Goal: Task Accomplishment & Management: Complete application form

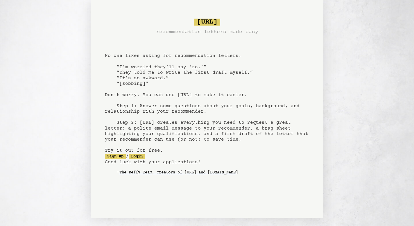
click at [118, 155] on link "Sign up" at bounding box center [115, 156] width 21 height 5
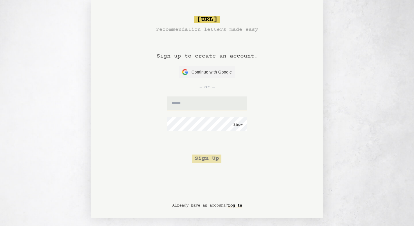
click at [193, 109] on input "text" at bounding box center [207, 103] width 80 height 14
click at [226, 100] on input "*********" at bounding box center [207, 103] width 80 height 14
type input "*"
type input "**********"
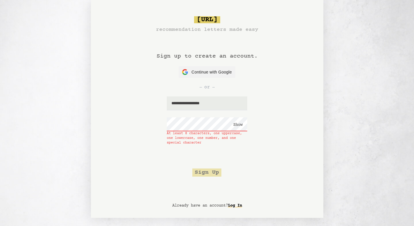
click at [239, 124] on button "Show" at bounding box center [237, 125] width 9 height 6
click at [172, 125] on input "**********" at bounding box center [207, 124] width 80 height 14
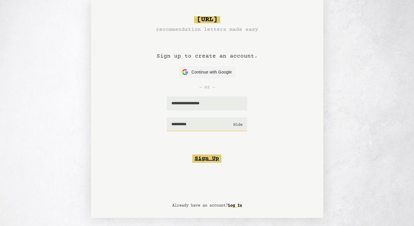
type input "**********"
click at [203, 159] on button "Sign Up" at bounding box center [206, 159] width 29 height 8
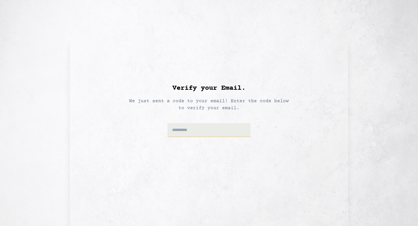
click at [196, 131] on input at bounding box center [209, 130] width 83 height 14
paste input "******"
type input "******"
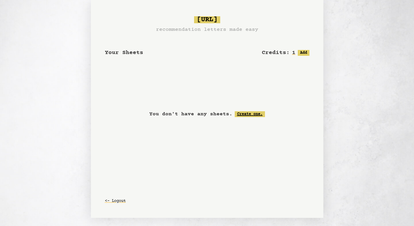
click at [248, 114] on link "Create one." at bounding box center [250, 114] width 30 height 6
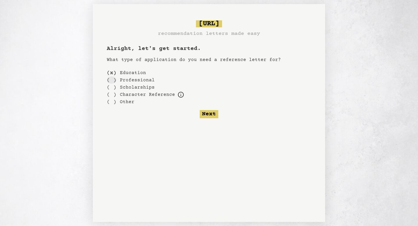
click at [115, 80] on div "( )" at bounding box center [112, 79] width 10 height 7
click at [111, 73] on div "( )" at bounding box center [112, 72] width 10 height 7
click at [112, 82] on div "( )" at bounding box center [112, 79] width 10 height 7
click at [112, 74] on div "( )" at bounding box center [112, 72] width 10 height 7
click at [211, 115] on button "Next" at bounding box center [209, 114] width 19 height 8
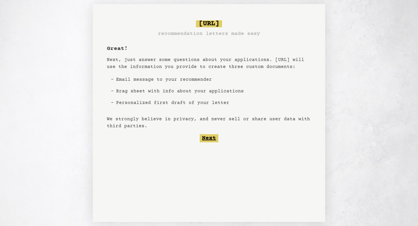
click at [203, 141] on button "Next" at bounding box center [209, 138] width 19 height 8
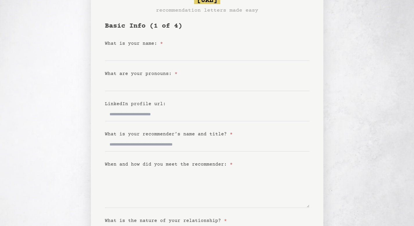
scroll to position [20, 0]
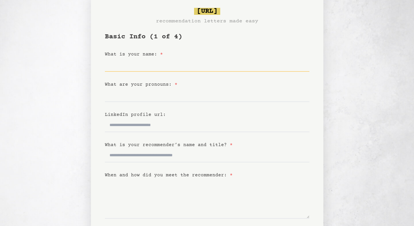
click at [172, 67] on input "What is your name: *" at bounding box center [207, 65] width 204 height 14
type input "**********"
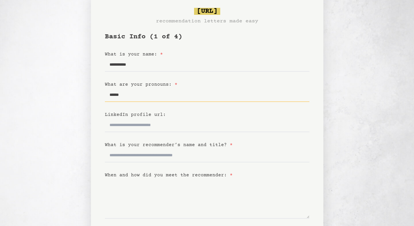
type input "******"
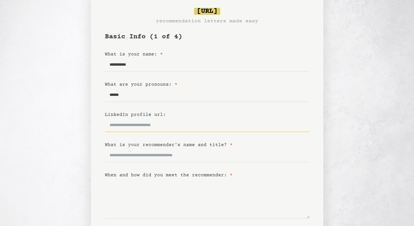
click at [144, 126] on input "LinkedIn profile url:" at bounding box center [207, 125] width 204 height 14
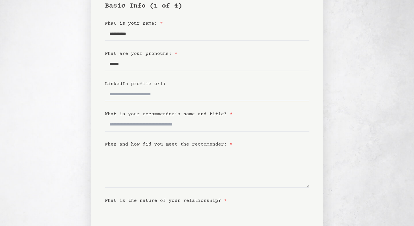
scroll to position [62, 0]
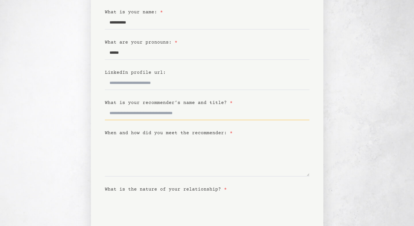
click at [148, 111] on input "What is your recommender’s name and title? *" at bounding box center [207, 113] width 204 height 14
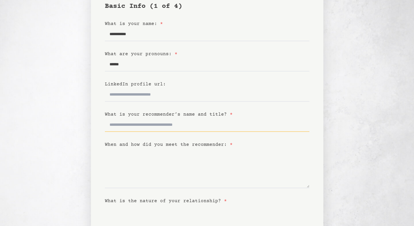
scroll to position [49, 0]
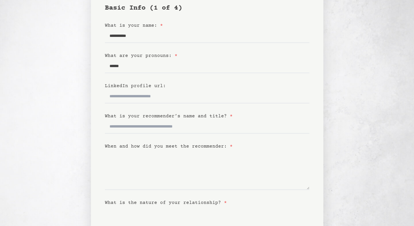
click at [148, 113] on div "What is your recommender’s name and title? *" at bounding box center [207, 116] width 204 height 7
click at [149, 115] on label "What is your recommender’s name and title? *" at bounding box center [169, 116] width 128 height 5
click at [149, 120] on input "What is your recommender’s name and title? *" at bounding box center [207, 127] width 204 height 14
click at [149, 115] on label "What is your recommender’s name and title? *" at bounding box center [169, 116] width 128 height 5
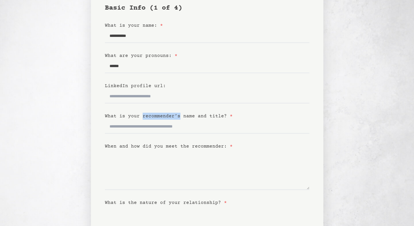
click at [149, 120] on input "What is your recommender’s name and title? *" at bounding box center [207, 127] width 204 height 14
click at [145, 105] on div at bounding box center [145, 105] width 0 height 0
click at [141, 130] on input "What is your recommender’s name and title? *" at bounding box center [207, 127] width 204 height 14
drag, startPoint x: 142, startPoint y: 36, endPoint x: 84, endPoint y: 36, distance: 58.4
click at [84, 36] on div "**********" at bounding box center [207, 127] width 414 height 329
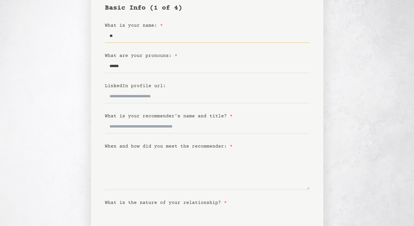
type input "*"
type input "*********"
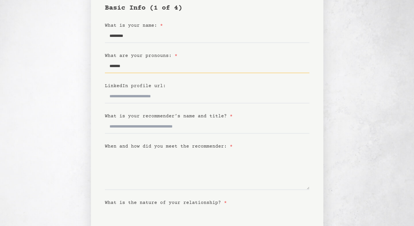
type input "*******"
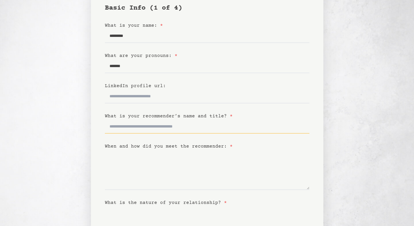
click at [146, 121] on input "What is your recommender’s name and title? *" at bounding box center [207, 127] width 204 height 14
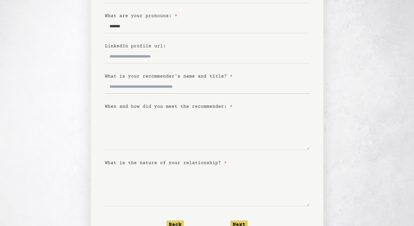
scroll to position [103, 0]
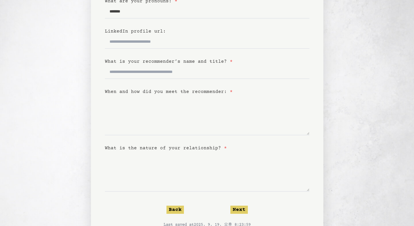
click at [206, 92] on label "When and how did you meet the recommender: *" at bounding box center [169, 91] width 128 height 5
click at [206, 95] on textarea "When and how did you meet the recommender: *" at bounding box center [207, 115] width 204 height 40
click at [206, 92] on label "When and how did you meet the recommender: *" at bounding box center [169, 91] width 128 height 5
click at [206, 95] on textarea "When and how did you meet the recommender: *" at bounding box center [207, 115] width 204 height 40
click at [206, 92] on label "When and how did you meet the recommender: *" at bounding box center [169, 91] width 128 height 5
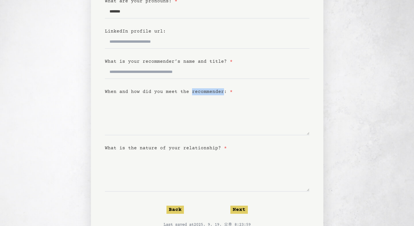
click at [206, 95] on textarea "When and how did you meet the recommender: *" at bounding box center [207, 115] width 204 height 40
click at [202, 95] on div at bounding box center [202, 95] width 0 height 0
click at [204, 75] on input "What is your recommender’s name and title? *" at bounding box center [207, 72] width 204 height 14
type input "**********"
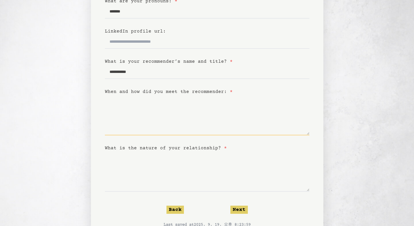
click at [200, 131] on textarea "When and how did you meet the recommender: *" at bounding box center [207, 115] width 204 height 40
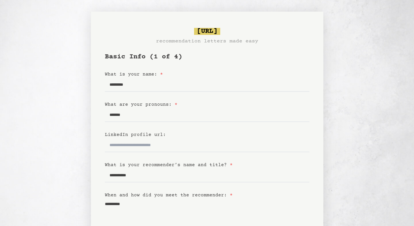
scroll to position [126, 0]
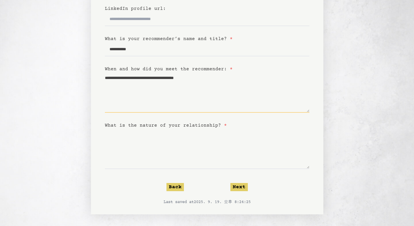
type textarea "**********"
click at [207, 153] on textarea "What is the nature of your relationship? *" at bounding box center [207, 149] width 204 height 40
click at [204, 127] on label "What is the nature of your relationship? *" at bounding box center [166, 125] width 122 height 5
click at [204, 129] on textarea "What is the nature of your relationship? *" at bounding box center [207, 149] width 204 height 40
click at [204, 127] on label "What is the nature of your relationship? *" at bounding box center [166, 125] width 122 height 5
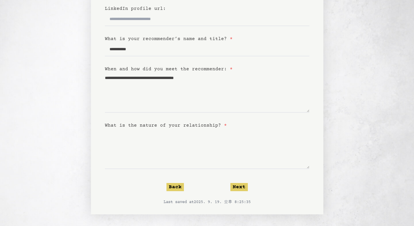
click at [204, 129] on textarea "What is the nature of your relationship? *" at bounding box center [207, 149] width 204 height 40
click at [204, 127] on label "What is the nature of your relationship? *" at bounding box center [166, 125] width 122 height 5
click at [204, 129] on textarea "What is the nature of your relationship? *" at bounding box center [207, 149] width 204 height 40
click at [200, 128] on div at bounding box center [200, 128] width 0 height 0
click at [191, 143] on textarea "What is the nature of your relationship? *" at bounding box center [207, 149] width 204 height 40
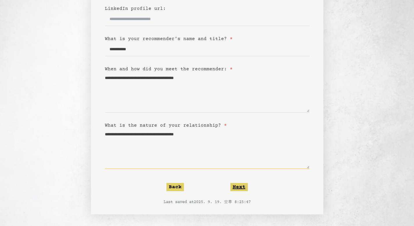
type textarea "**********"
click at [237, 189] on button "Next" at bounding box center [238, 187] width 17 height 8
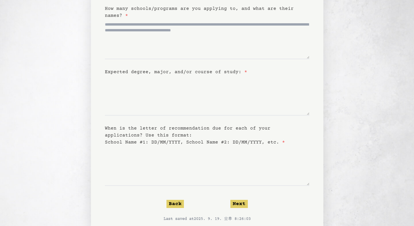
scroll to position [35, 0]
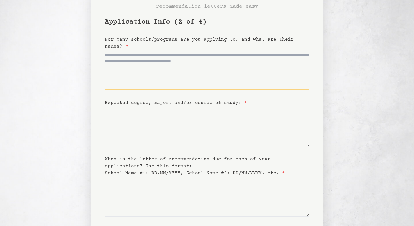
click at [231, 73] on textarea "How many schools/programs are you applying to, and what are their names? *" at bounding box center [207, 70] width 204 height 40
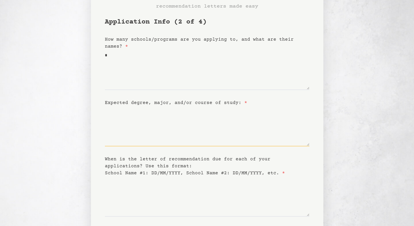
click at [182, 141] on textarea "Expected degree, major, and/or course of study: *" at bounding box center [207, 126] width 204 height 40
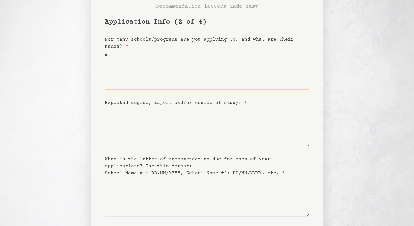
drag, startPoint x: 181, startPoint y: 61, endPoint x: 77, endPoint y: 62, distance: 104.0
click at [77, 62] on div "bragsheet.ai recommendation letters made easy Application Info (2 of 4) How man…" at bounding box center [207, 119] width 414 height 285
type textarea "*"
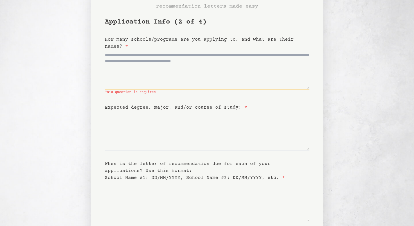
type textarea "*"
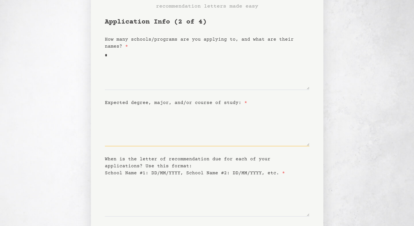
click at [113, 116] on textarea "Expected degree, major, and/or course of study: *" at bounding box center [207, 126] width 204 height 40
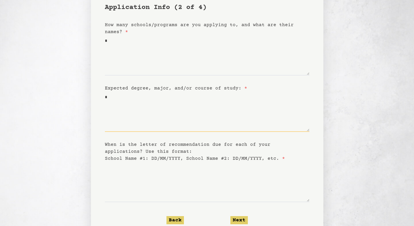
scroll to position [71, 0]
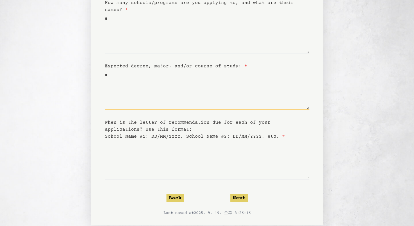
type textarea "*"
click at [152, 160] on textarea "When is the letter of recommendation due for each of your applications? Use thi…" at bounding box center [207, 160] width 204 height 40
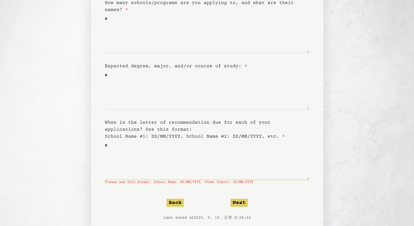
type textarea "*"
drag, startPoint x: 118, startPoint y: 80, endPoint x: 89, endPoint y: 80, distance: 29.0
click at [89, 80] on div "bragsheet.ai recommendation letters made easy Application Info (2 of 4) How man…" at bounding box center [207, 85] width 414 height 290
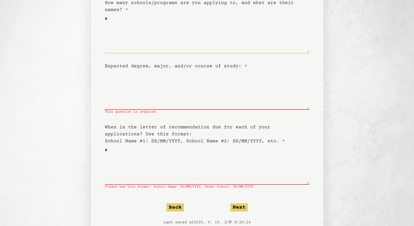
drag, startPoint x: 120, startPoint y: 20, endPoint x: 77, endPoint y: 20, distance: 43.3
click at [77, 20] on div "bragsheet.ai recommendation letters made easy Application Info (2 of 4) How man…" at bounding box center [207, 87] width 414 height 295
type textarea "**"
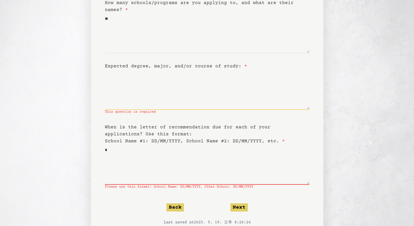
click at [123, 80] on textarea "Expected degree, major, and/or course of study: *" at bounding box center [207, 90] width 204 height 40
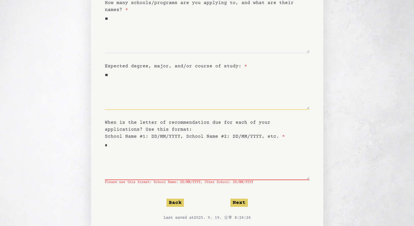
type textarea "*"
type textarea "**********"
click at [149, 148] on textarea "*" at bounding box center [207, 160] width 204 height 40
type textarea "*"
click at [240, 202] on button "Next" at bounding box center [238, 203] width 17 height 8
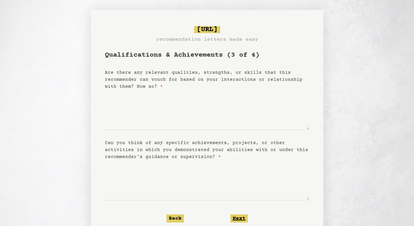
scroll to position [0, 0]
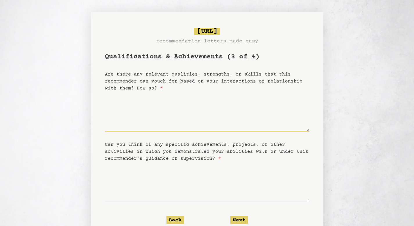
click at [221, 106] on textarea "Are there any relevant qualities, strengths, or skills that this recommender ca…" at bounding box center [207, 112] width 204 height 40
click at [210, 77] on div "Are there any relevant qualities, strengths, or skills that this recommender ca…" at bounding box center [207, 81] width 204 height 21
click at [206, 77] on div at bounding box center [206, 77] width 0 height 0
click at [209, 76] on label "Are there any relevant qualities, strengths, or skills that this recommender ca…" at bounding box center [204, 81] width 198 height 19
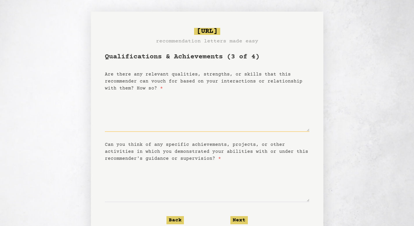
click at [209, 92] on textarea "Are there any relevant qualities, strengths, or skills that this recommender ca…" at bounding box center [207, 112] width 204 height 40
click at [209, 76] on label "Are there any relevant qualities, strengths, or skills that this recommender ca…" at bounding box center [204, 81] width 198 height 19
click at [209, 92] on textarea "Are there any relevant qualities, strengths, or skills that this recommender ca…" at bounding box center [207, 112] width 204 height 40
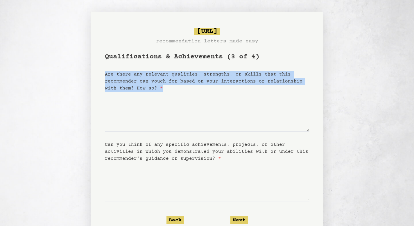
click at [209, 76] on label "Are there any relevant qualities, strengths, or skills that this recommender ca…" at bounding box center [204, 81] width 198 height 19
click at [209, 92] on textarea "Are there any relevant qualities, strengths, or skills that this recommender ca…" at bounding box center [207, 112] width 204 height 40
click at [209, 63] on body "bragsheet.ai recommendation letters made easy Qualifications & Achievements (3 …" at bounding box center [207, 113] width 414 height 226
click at [205, 64] on div at bounding box center [205, 64] width 0 height 0
click at [202, 73] on label "Are there any relevant qualities, strengths, or skills that this recommender ca…" at bounding box center [204, 81] width 198 height 19
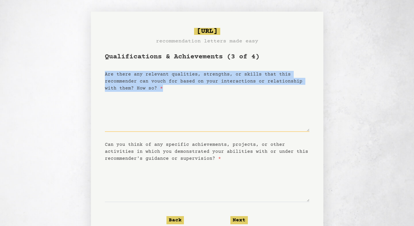
click at [202, 92] on textarea "Are there any relevant qualities, strengths, or skills that this recommender ca…" at bounding box center [207, 112] width 204 height 40
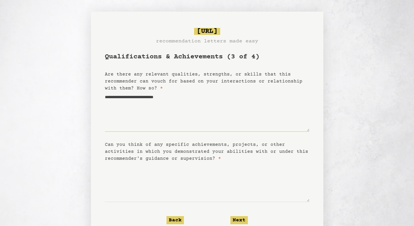
click at [105, 96] on textarea "**********" at bounding box center [207, 112] width 204 height 40
click at [199, 92] on textarea "**********" at bounding box center [207, 112] width 204 height 40
click at [207, 98] on textarea "**********" at bounding box center [207, 112] width 204 height 40
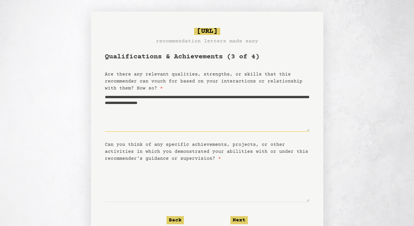
drag, startPoint x: 301, startPoint y: 101, endPoint x: 301, endPoint y: 84, distance: 16.8
click at [301, 84] on form "**********" at bounding box center [207, 145] width 204 height 186
type textarea "**********"
click at [200, 153] on label "Can you think of any specific achievements, projects, or other activities in wh…" at bounding box center [206, 151] width 203 height 19
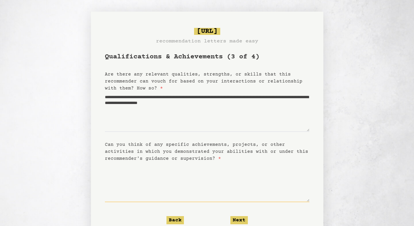
click at [200, 162] on textarea "Can you think of any specific achievements, projects, or other activities in wh…" at bounding box center [207, 182] width 204 height 40
click at [200, 153] on label "Can you think of any specific achievements, projects, or other activities in wh…" at bounding box center [206, 151] width 203 height 19
click at [200, 162] on textarea "Can you think of any specific achievements, projects, or other activities in wh…" at bounding box center [207, 182] width 204 height 40
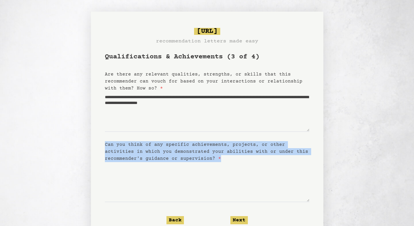
click at [200, 153] on label "Can you think of any specific achievements, projects, or other activities in wh…" at bounding box center [206, 151] width 203 height 19
click at [200, 162] on textarea "Can you think of any specific achievements, projects, or other activities in wh…" at bounding box center [207, 182] width 204 height 40
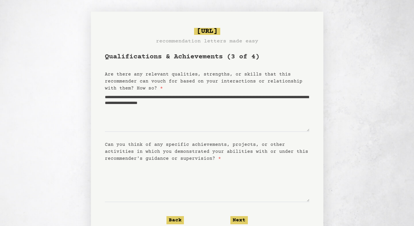
click at [200, 160] on div "Can you think of any specific achievements, projects, or other activities in wh…" at bounding box center [207, 151] width 204 height 21
click at [218, 150] on label "Can you think of any specific achievements, projects, or other activities in wh…" at bounding box center [206, 151] width 203 height 19
click at [218, 162] on textarea "Can you think of any specific achievements, projects, or other activities in wh…" at bounding box center [207, 182] width 204 height 40
click at [218, 150] on label "Can you think of any specific achievements, projects, or other activities in wh…" at bounding box center [206, 151] width 203 height 19
click at [218, 162] on textarea "Can you think of any specific achievements, projects, or other activities in wh…" at bounding box center [207, 182] width 204 height 40
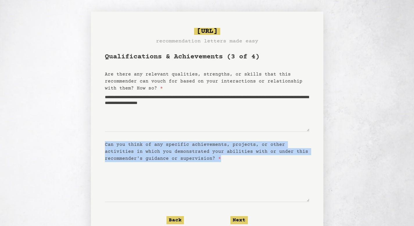
click at [218, 150] on label "Can you think of any specific achievements, projects, or other activities in wh…" at bounding box center [206, 151] width 203 height 19
click at [218, 162] on textarea "Can you think of any specific achievements, projects, or other activities in wh…" at bounding box center [207, 182] width 204 height 40
click at [214, 134] on div at bounding box center [214, 134] width 0 height 0
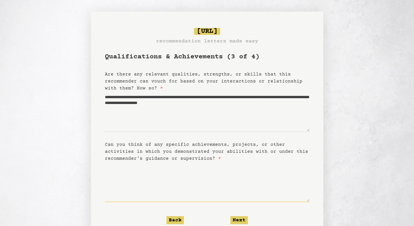
click at [222, 179] on textarea "Can you think of any specific achievements, projects, or other activities in wh…" at bounding box center [207, 182] width 204 height 40
drag, startPoint x: 233, startPoint y: 166, endPoint x: 71, endPoint y: 166, distance: 161.8
click at [71, 166] on div "**********" at bounding box center [207, 130] width 414 height 236
paste textarea "**********"
type textarea "**********"
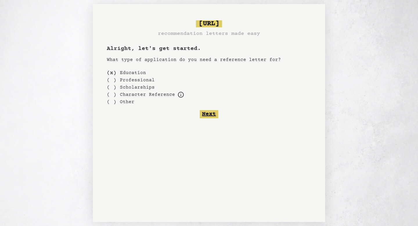
click at [206, 117] on button "Next" at bounding box center [209, 114] width 19 height 8
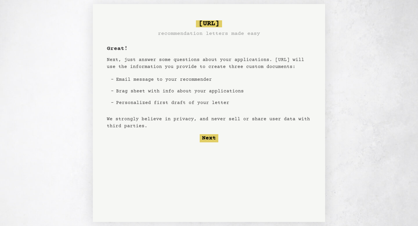
click at [202, 94] on li "Brag sheet with info about your applications" at bounding box center [180, 91] width 132 height 12
click at [198, 94] on div at bounding box center [198, 94] width 0 height 0
click at [205, 92] on li "Brag sheet with info about your applications" at bounding box center [180, 91] width 132 height 12
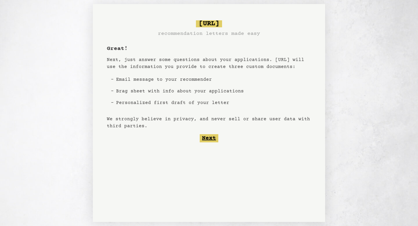
click at [210, 136] on button "Next" at bounding box center [209, 138] width 19 height 8
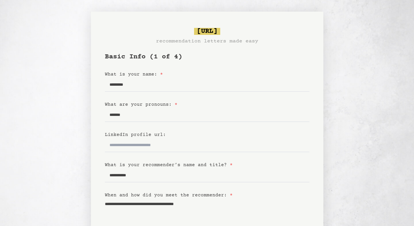
scroll to position [112, 0]
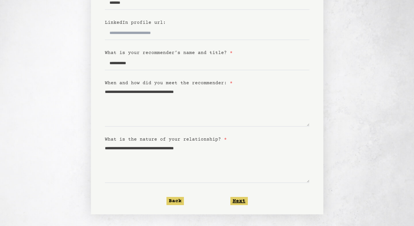
click at [238, 202] on button "Next" at bounding box center [238, 201] width 17 height 8
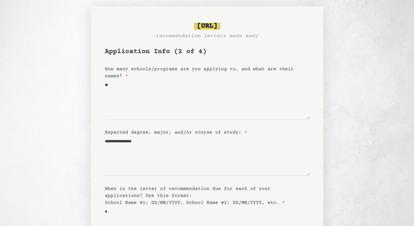
scroll to position [0, 0]
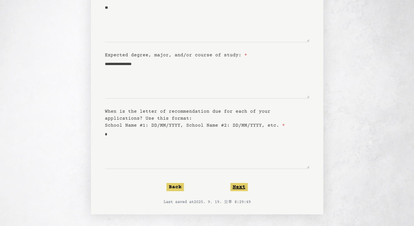
click at [243, 188] on button "Next" at bounding box center [238, 187] width 17 height 8
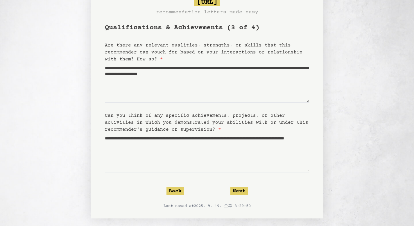
scroll to position [31, 0]
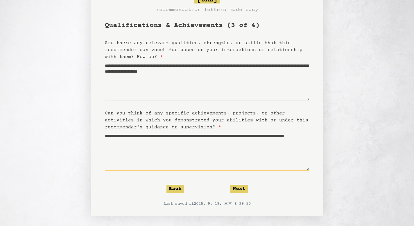
click at [219, 177] on form "**********" at bounding box center [207, 114] width 204 height 186
click at [178, 189] on button "Back" at bounding box center [174, 189] width 17 height 8
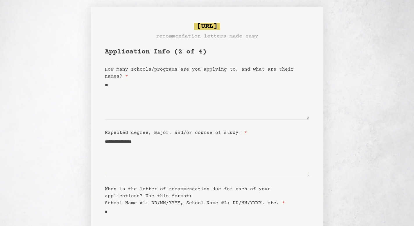
scroll to position [0, 0]
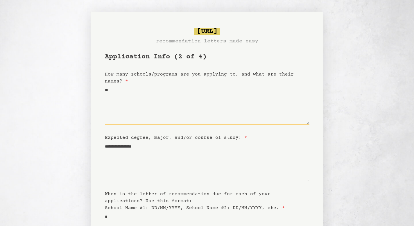
click at [167, 97] on textarea "**" at bounding box center [207, 105] width 204 height 40
type textarea "*"
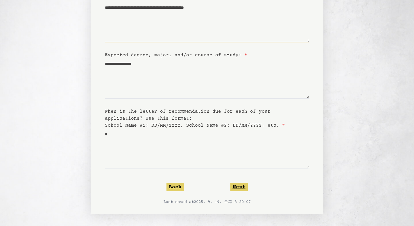
type textarea "**********"
click at [242, 187] on button "Next" at bounding box center [238, 187] width 17 height 8
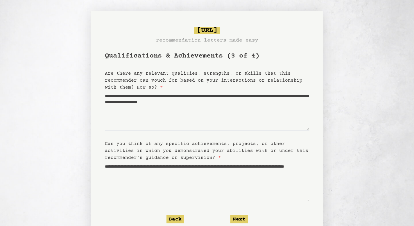
scroll to position [0, 0]
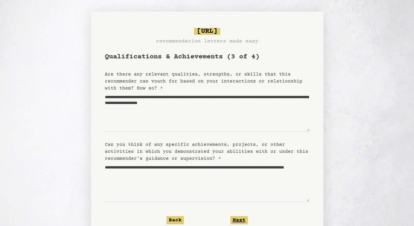
click at [237, 217] on button "Next" at bounding box center [238, 220] width 17 height 8
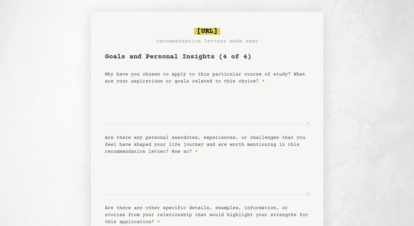
click at [228, 74] on label "Why have you chosen to apply to this particular course of study? What are your …" at bounding box center [205, 78] width 200 height 12
click at [228, 85] on textarea "Why have you chosen to apply to this particular course of study? What are your …" at bounding box center [207, 105] width 204 height 40
click at [228, 74] on label "Why have you chosen to apply to this particular course of study? What are your …" at bounding box center [205, 78] width 200 height 12
click at [228, 85] on textarea "Why have you chosen to apply to this particular course of study? What are your …" at bounding box center [207, 105] width 204 height 40
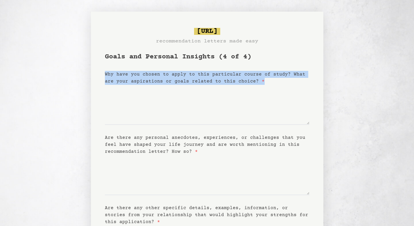
click at [228, 74] on label "Why have you chosen to apply to this particular course of study? What are your …" at bounding box center [205, 78] width 200 height 12
click at [228, 85] on textarea "Why have you chosen to apply to this particular course of study? What are your …" at bounding box center [207, 105] width 204 height 40
click at [224, 64] on div at bounding box center [224, 64] width 0 height 0
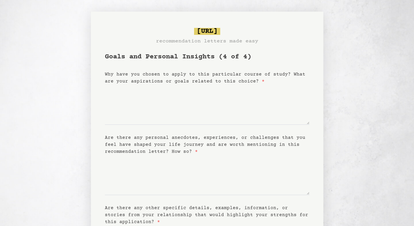
click at [228, 79] on label "Why have you chosen to apply to this particular course of study? What are your …" at bounding box center [205, 78] width 200 height 12
click at [228, 85] on textarea "Why have you chosen to apply to this particular course of study? What are your …" at bounding box center [207, 105] width 204 height 40
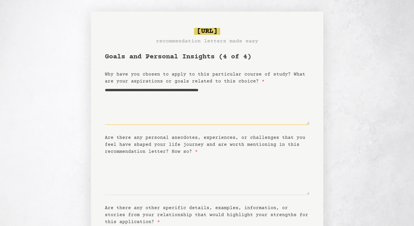
type textarea "**********"
click at [152, 136] on label "Are there any personal anecdotes, experiences, or challenges that you feel have…" at bounding box center [205, 144] width 200 height 19
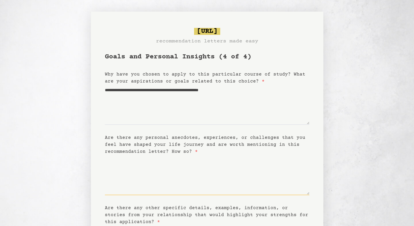
click at [152, 155] on textarea "Are there any personal anecdotes, experiences, or challenges that you feel have…" at bounding box center [207, 175] width 204 height 40
click at [152, 136] on label "Are there any personal anecdotes, experiences, or challenges that you feel have…" at bounding box center [205, 144] width 200 height 19
click at [152, 155] on textarea "Are there any personal anecdotes, experiences, or challenges that you feel have…" at bounding box center [207, 175] width 204 height 40
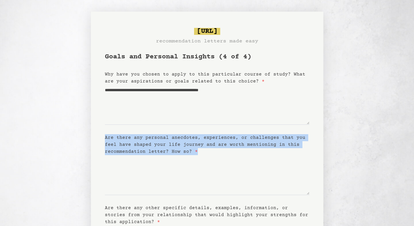
click at [152, 136] on label "Are there any personal anecdotes, experiences, or challenges that you feel have…" at bounding box center [205, 144] width 200 height 19
click at [152, 155] on textarea "Are there any personal anecdotes, experiences, or challenges that you feel have…" at bounding box center [207, 175] width 204 height 40
click at [152, 136] on label "Are there any personal anecdotes, experiences, or challenges that you feel have…" at bounding box center [205, 144] width 200 height 19
click at [152, 155] on textarea "Are there any personal anecdotes, experiences, or challenges that you feel have…" at bounding box center [207, 175] width 204 height 40
click at [148, 127] on div at bounding box center [148, 127] width 0 height 0
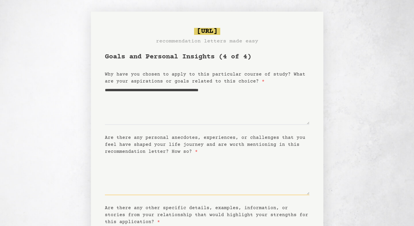
click at [184, 168] on textarea "Are there any personal anecdotes, experiences, or challenges that you feel have…" at bounding box center [207, 175] width 204 height 40
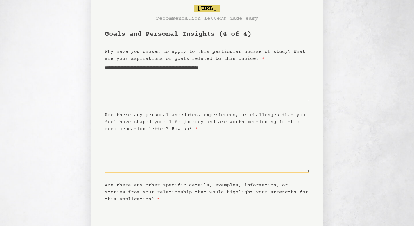
scroll to position [60, 0]
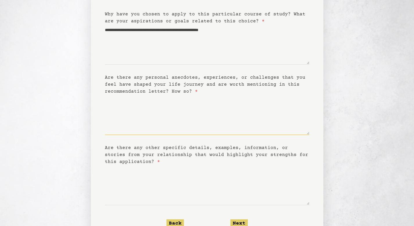
type textarea "*"
type textarea "****"
click at [157, 197] on textarea "Are there any other specific details, examples, information, or stories from yo…" at bounding box center [207, 185] width 204 height 40
click at [175, 146] on label "Are there any other specific details, examples, information, or stories from yo…" at bounding box center [206, 154] width 203 height 19
click at [175, 165] on textarea "Are there any other specific details, examples, information, or stories from yo…" at bounding box center [207, 185] width 204 height 40
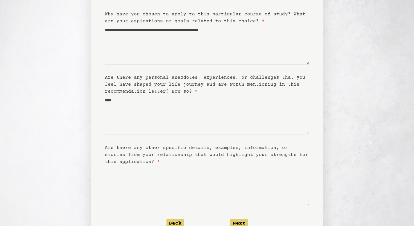
click at [175, 146] on label "Are there any other specific details, examples, information, or stories from yo…" at bounding box center [206, 154] width 203 height 19
click at [175, 165] on textarea "Are there any other specific details, examples, information, or stories from yo…" at bounding box center [207, 185] width 204 height 40
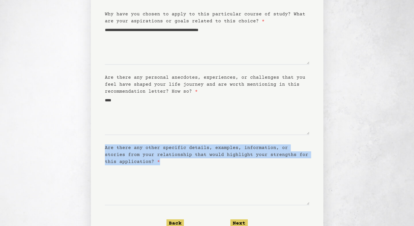
click at [175, 146] on label "Are there any other specific details, examples, information, or stories from yo…" at bounding box center [206, 154] width 203 height 19
click at [175, 165] on textarea "Are there any other specific details, examples, information, or stories from yo…" at bounding box center [207, 185] width 204 height 40
click at [172, 137] on div at bounding box center [172, 137] width 0 height 0
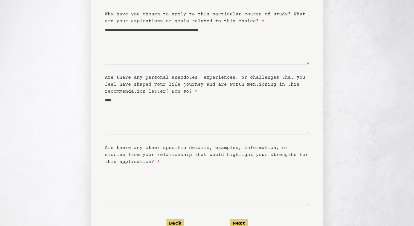
click at [165, 175] on textarea "Are there any other specific details, examples, information, or stories from yo…" at bounding box center [207, 185] width 204 height 40
type textarea "****"
click at [236, 223] on button "Next" at bounding box center [238, 223] width 17 height 8
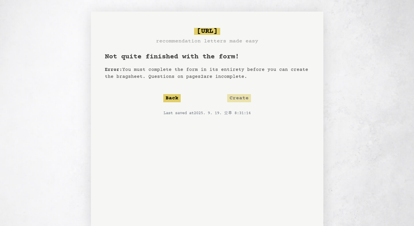
click at [199, 71] on p "Error: You must complete the form in its entirety before you can create the bra…" at bounding box center [207, 73] width 204 height 14
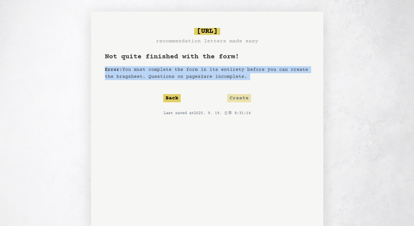
click at [195, 59] on div at bounding box center [195, 59] width 0 height 0
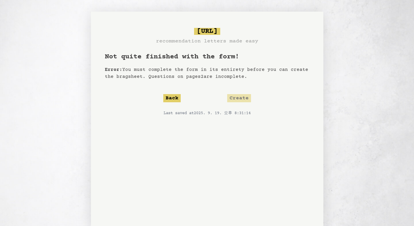
click at [205, 70] on p "Error: You must complete the form in its entirety before you can create the bra…" at bounding box center [207, 73] width 204 height 14
click at [171, 98] on button "Back" at bounding box center [171, 98] width 17 height 8
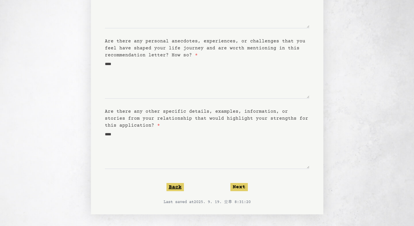
click at [175, 185] on button "Back" at bounding box center [174, 187] width 17 height 8
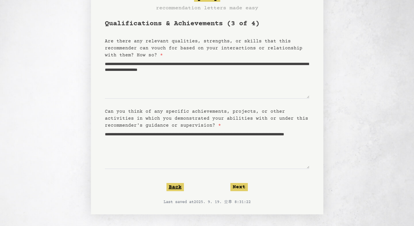
click at [179, 187] on button "Back" at bounding box center [174, 187] width 17 height 8
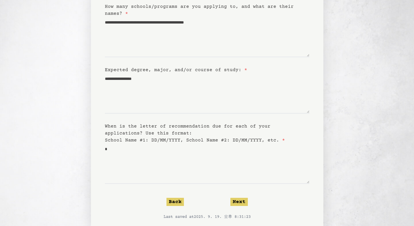
scroll to position [76, 0]
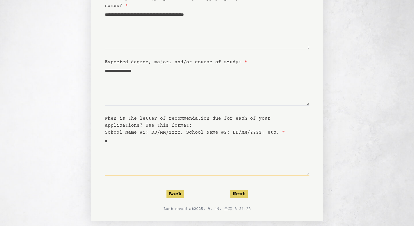
click at [183, 145] on textarea "*" at bounding box center [207, 156] width 204 height 40
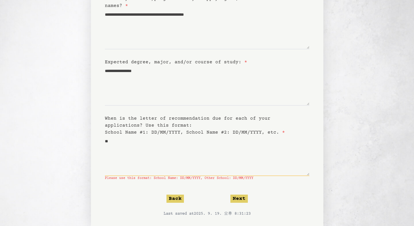
type textarea "*"
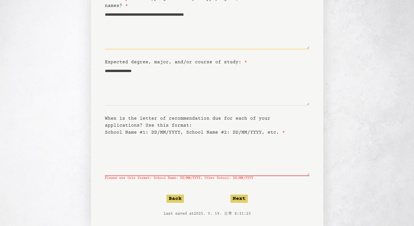
click at [197, 13] on textarea "**********" at bounding box center [207, 29] width 204 height 40
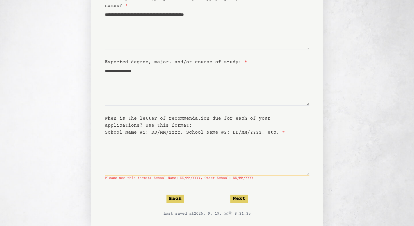
click at [151, 149] on textarea "When is the letter of recommendation due for each of your applications? Use thi…" at bounding box center [207, 156] width 204 height 40
paste textarea "**********"
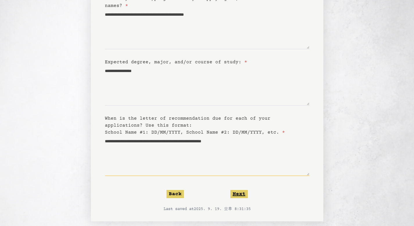
type textarea "**********"
click at [243, 193] on button "Next" at bounding box center [238, 194] width 17 height 8
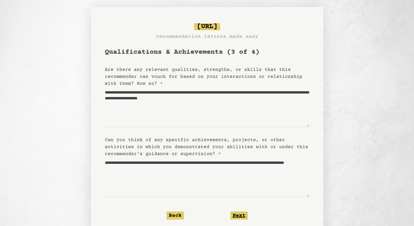
scroll to position [0, 0]
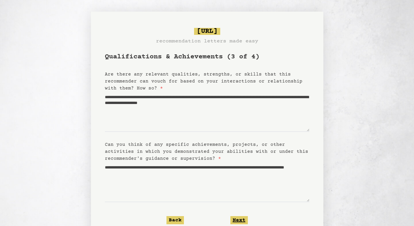
click at [237, 218] on button "Next" at bounding box center [238, 220] width 17 height 8
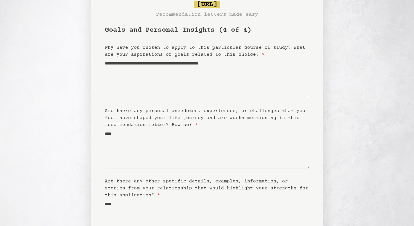
scroll to position [96, 0]
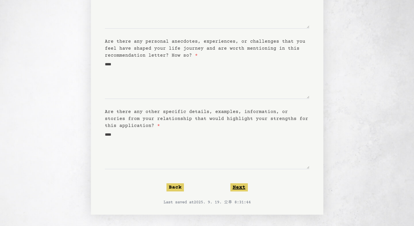
click at [245, 189] on button "Next" at bounding box center [238, 187] width 17 height 8
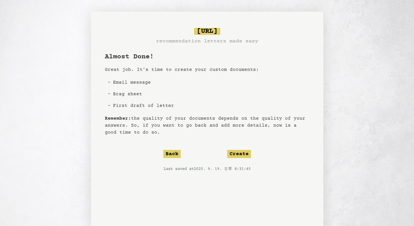
drag, startPoint x: 133, startPoint y: 118, endPoint x: 147, endPoint y: 131, distance: 19.1
click at [147, 131] on p "Remember: the quality of your documents depends on the quality of your answers.…" at bounding box center [207, 125] width 204 height 21
click at [143, 135] on div at bounding box center [143, 135] width 0 height 0
click at [173, 155] on button "Back" at bounding box center [171, 154] width 17 height 8
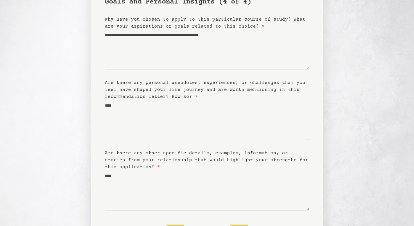
scroll to position [33, 0]
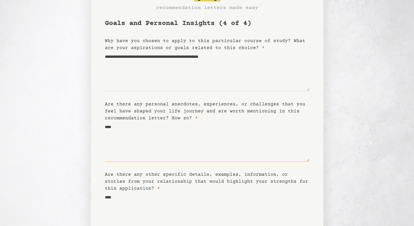
drag, startPoint x: 142, startPoint y: 128, endPoint x: 86, endPoint y: 126, distance: 56.7
click at [85, 126] on div "**********" at bounding box center [207, 127] width 414 height 299
paste textarea "**********"
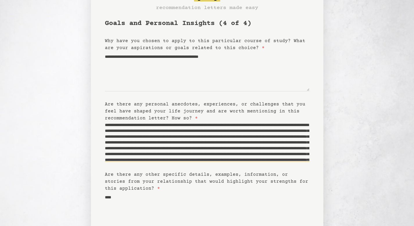
scroll to position [4, 0]
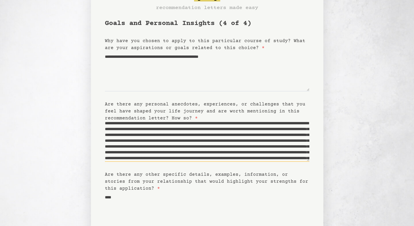
click at [167, 135] on textarea "**********" at bounding box center [207, 142] width 204 height 40
drag, startPoint x: 205, startPoint y: 136, endPoint x: 198, endPoint y: 132, distance: 8.2
click at [198, 132] on textarea "Are there any personal anecdotes, experiences, or challenges that you feel have…" at bounding box center [207, 142] width 204 height 40
click at [188, 131] on textarea "Are there any personal anecdotes, experiences, or challenges that you feel have…" at bounding box center [207, 142] width 204 height 40
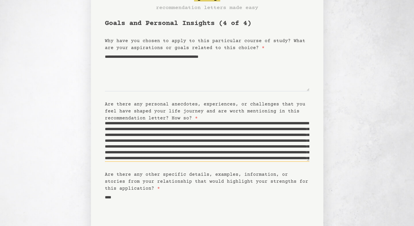
scroll to position [0, 0]
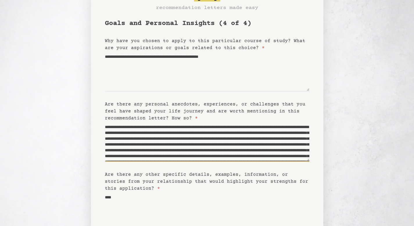
drag, startPoint x: 187, startPoint y: 130, endPoint x: 140, endPoint y: 116, distance: 48.4
click at [140, 116] on form "**********" at bounding box center [207, 143] width 204 height 249
drag, startPoint x: 130, startPoint y: 133, endPoint x: 220, endPoint y: 125, distance: 90.5
click at [220, 125] on textarea "**********" at bounding box center [207, 142] width 204 height 40
drag, startPoint x: 143, startPoint y: 139, endPoint x: 244, endPoint y: 130, distance: 101.2
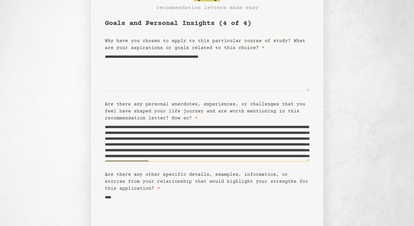
click at [244, 130] on textarea "**********" at bounding box center [207, 142] width 204 height 40
drag, startPoint x: 208, startPoint y: 134, endPoint x: 291, endPoint y: 128, distance: 83.9
click at [291, 128] on textarea "**********" at bounding box center [207, 142] width 204 height 40
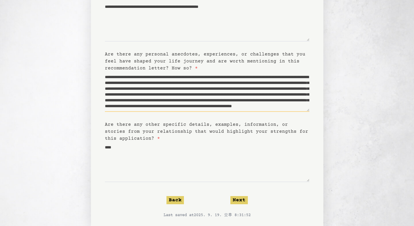
scroll to position [84, 0]
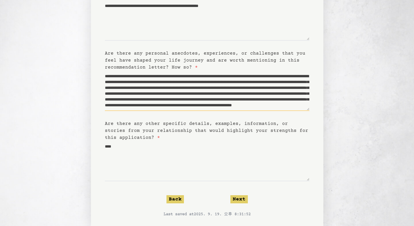
type textarea "**********"
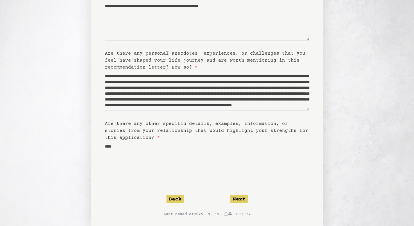
click at [227, 151] on textarea "****" at bounding box center [207, 161] width 204 height 40
type textarea "**********"
click at [239, 200] on button "Next" at bounding box center [238, 199] width 17 height 8
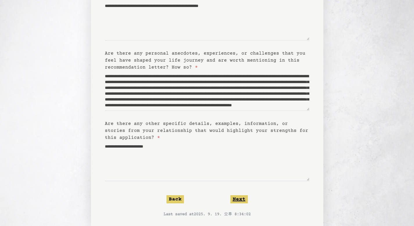
scroll to position [0, 0]
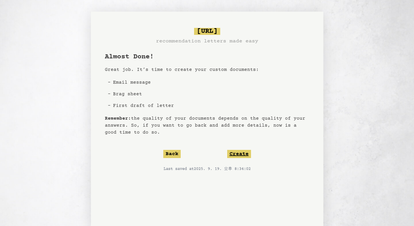
click at [246, 156] on button "Create" at bounding box center [239, 154] width 24 height 8
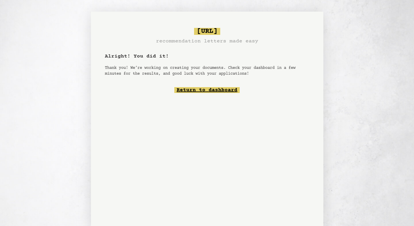
click at [235, 91] on link "Return to dashboard" at bounding box center [206, 90] width 65 height 6
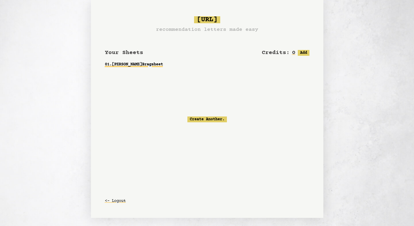
click at [157, 64] on link "01 . [PERSON_NAME] Bragsheet" at bounding box center [207, 64] width 204 height 10
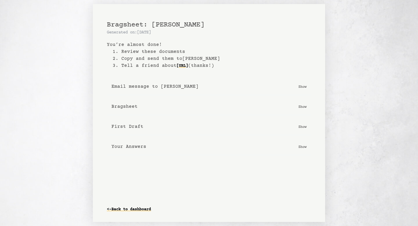
click at [302, 105] on p "Show" at bounding box center [303, 107] width 8 height 6
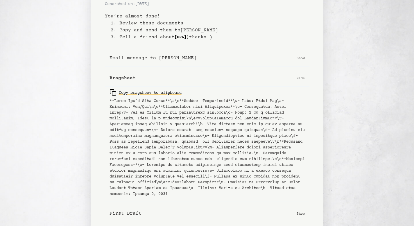
scroll to position [66, 0]
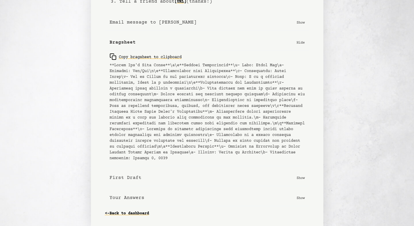
click at [301, 179] on p "Show" at bounding box center [301, 178] width 8 height 6
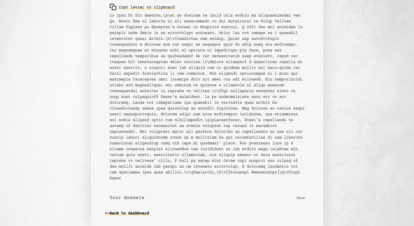
scroll to position [257, 0]
click at [298, 198] on p "Show" at bounding box center [301, 198] width 8 height 6
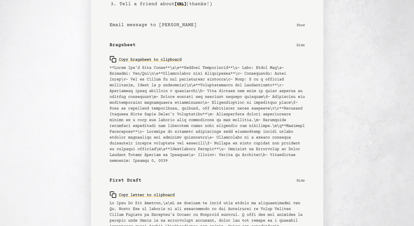
scroll to position [0, 0]
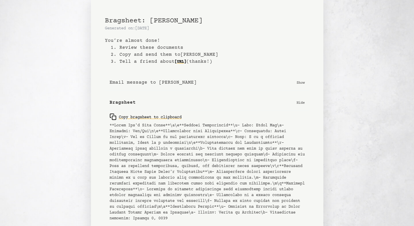
click at [301, 82] on p "Show" at bounding box center [301, 83] width 8 height 6
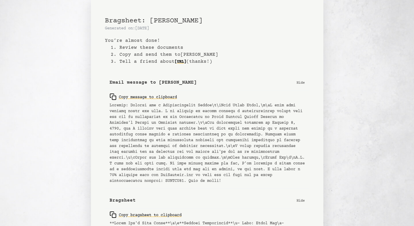
click at [302, 84] on p "Hide" at bounding box center [301, 83] width 8 height 6
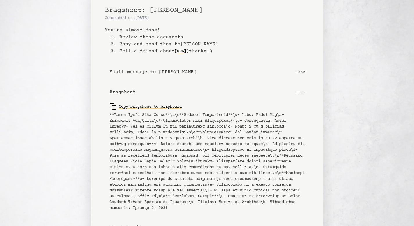
scroll to position [13, 0]
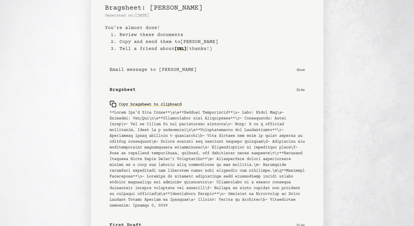
click at [304, 87] on p "Hide" at bounding box center [301, 90] width 8 height 6
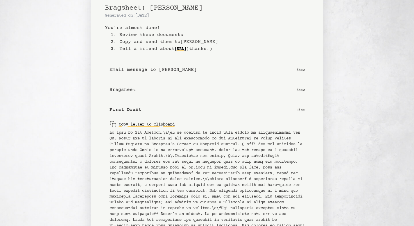
click at [133, 121] on div "Copy letter to clipboard" at bounding box center [142, 124] width 65 height 7
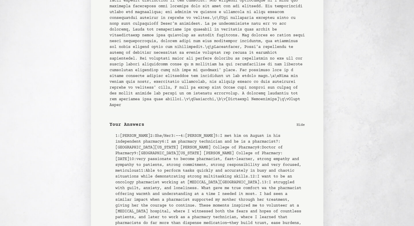
scroll to position [385, 0]
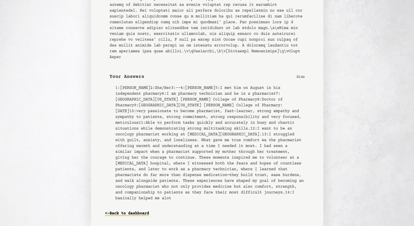
click at [133, 213] on link "<- Back to dashboard" at bounding box center [127, 213] width 44 height 9
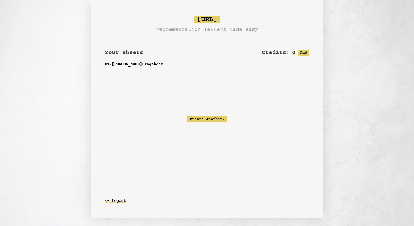
click at [101, 53] on div "[URL] recommendation letters made easy Your Sheets Credits: 0 Free: 0, Paid: 0 …" at bounding box center [207, 109] width 232 height 218
click at [113, 203] on button "<- Logout" at bounding box center [115, 201] width 21 height 10
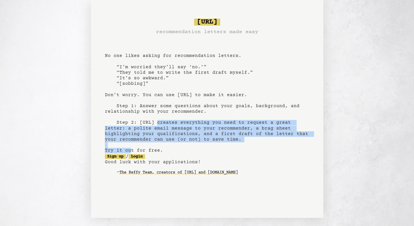
drag, startPoint x: 136, startPoint y: 121, endPoint x: 228, endPoint y: 141, distance: 94.1
click at [227, 141] on pre "bragsheet.ai recommendation letters made easy No one likes asking for recommend…" at bounding box center [207, 101] width 204 height 170
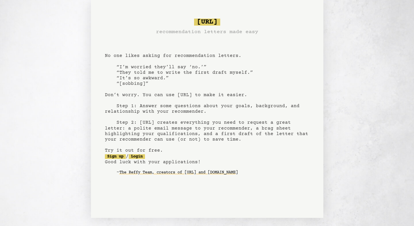
click at [203, 105] on pre "bragsheet.ai recommendation letters made easy No one likes asking for recommend…" at bounding box center [207, 101] width 204 height 170
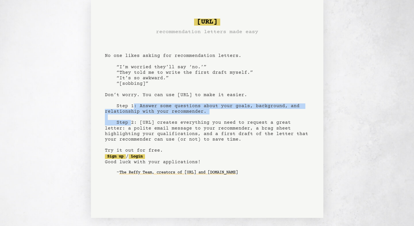
click at [203, 105] on pre "bragsheet.ai recommendation letters made easy No one likes asking for recommend…" at bounding box center [207, 101] width 204 height 170
click at [199, 95] on div at bounding box center [199, 95] width 0 height 0
click at [215, 107] on pre "bragsheet.ai recommendation letters made easy No one likes asking for recommend…" at bounding box center [207, 101] width 204 height 170
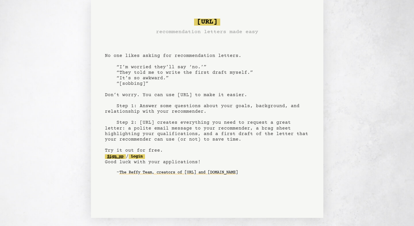
click at [123, 158] on link "Sign up" at bounding box center [115, 156] width 21 height 5
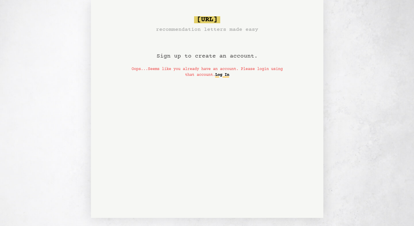
click at [229, 74] on link "Log In" at bounding box center [222, 74] width 14 height 9
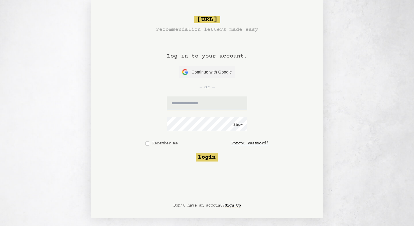
click at [211, 103] on input "text" at bounding box center [207, 103] width 80 height 14
